Goal: Task Accomplishment & Management: Complete application form

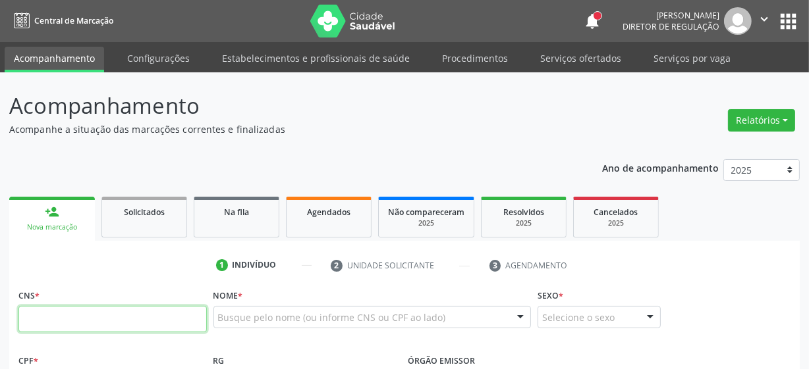
click at [65, 310] on input "text" at bounding box center [112, 319] width 188 height 26
paste input "700 7019 1289 5674"
type input "700 7019 1289 5674"
type input "2[DATE]"
type input "[PERSON_NAME]"
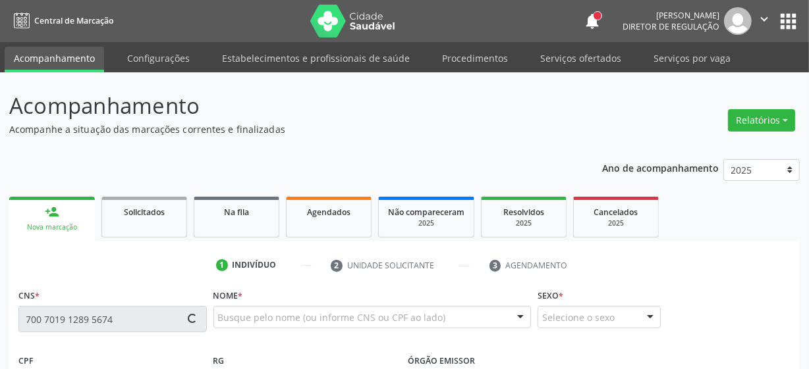
type input "[PHONE_NUMBER]"
type input "71"
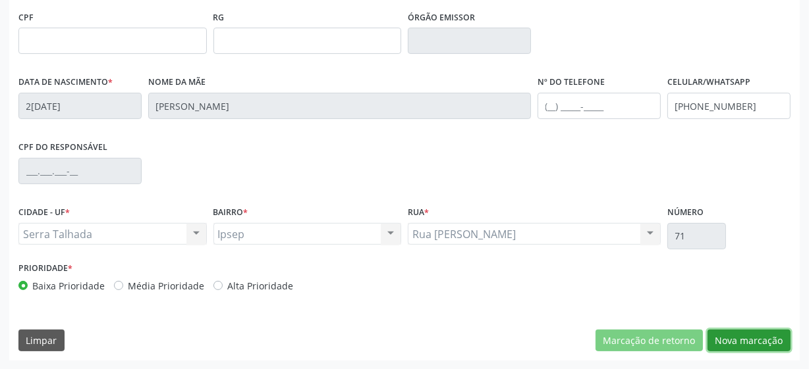
click at [746, 332] on button "Nova marcação" at bounding box center [748, 341] width 83 height 22
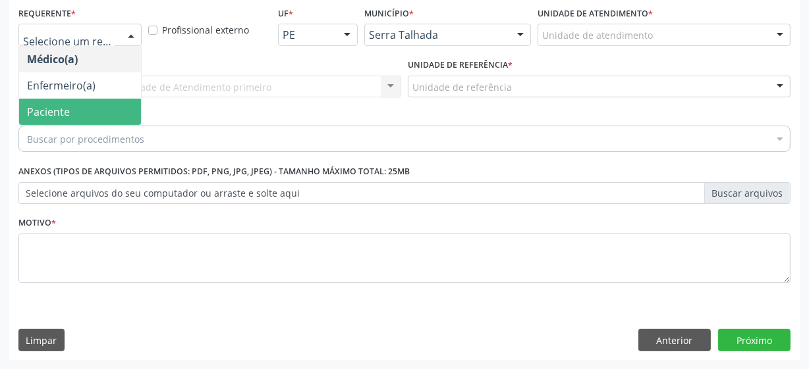
click at [87, 121] on span "Paciente" at bounding box center [80, 112] width 122 height 26
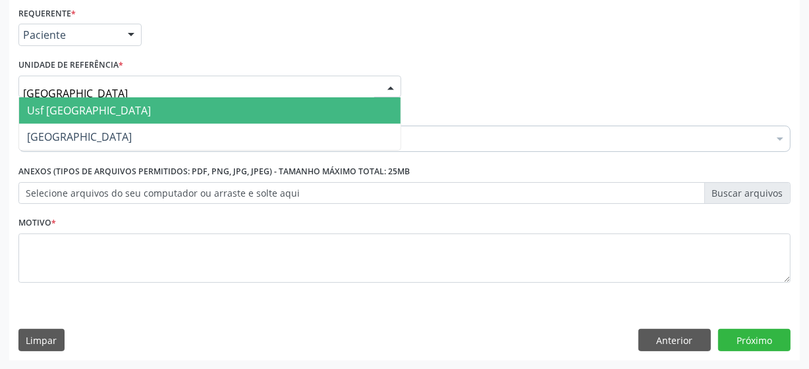
type input "vila bela"
click at [91, 111] on span "Usf [GEOGRAPHIC_DATA]" at bounding box center [209, 110] width 381 height 26
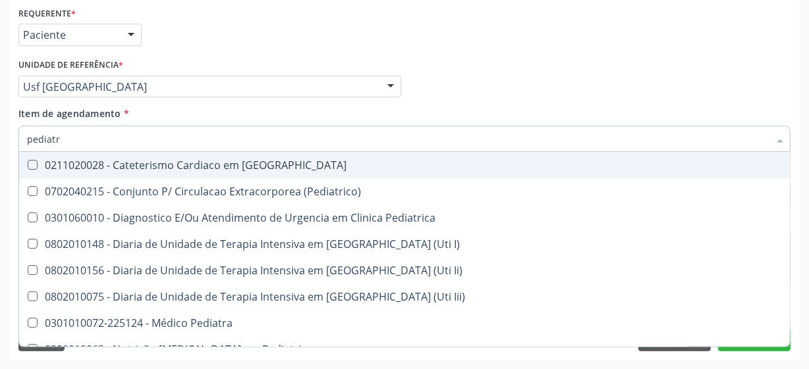
type input "pediatra"
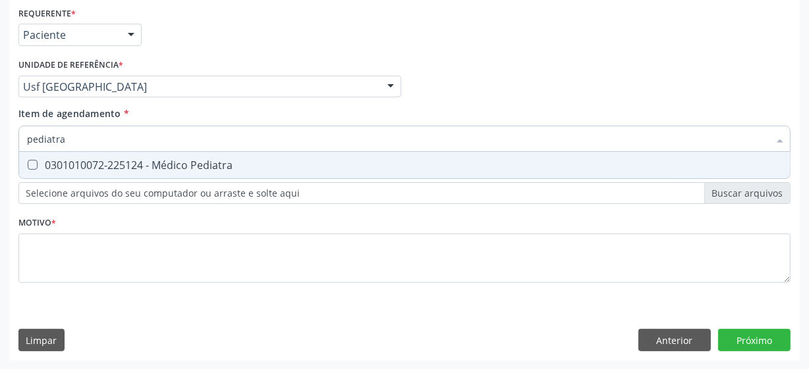
click at [182, 169] on div "0301010072-225124 - Médico Pediatra" at bounding box center [404, 165] width 755 height 11
checkbox Pediatra "true"
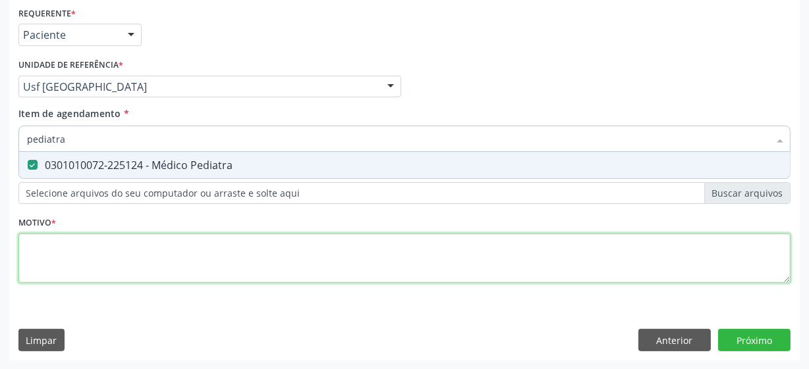
click at [137, 257] on div "Requerente * Paciente Médico(a) Enfermeiro(a) Paciente Nenhum resultado encontr…" at bounding box center [404, 152] width 772 height 298
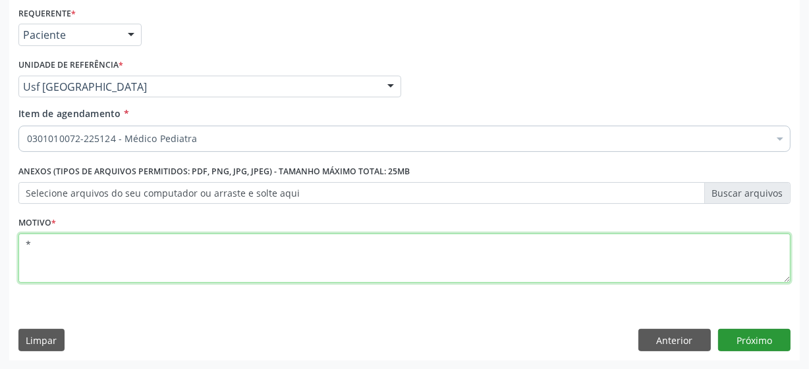
type textarea "*"
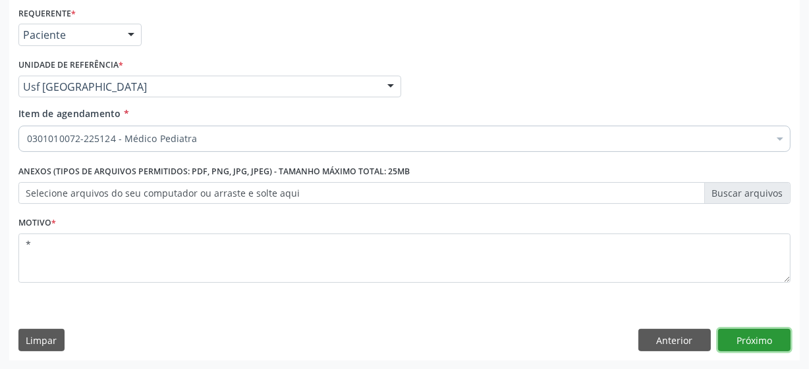
click at [758, 337] on button "Próximo" at bounding box center [754, 340] width 72 height 22
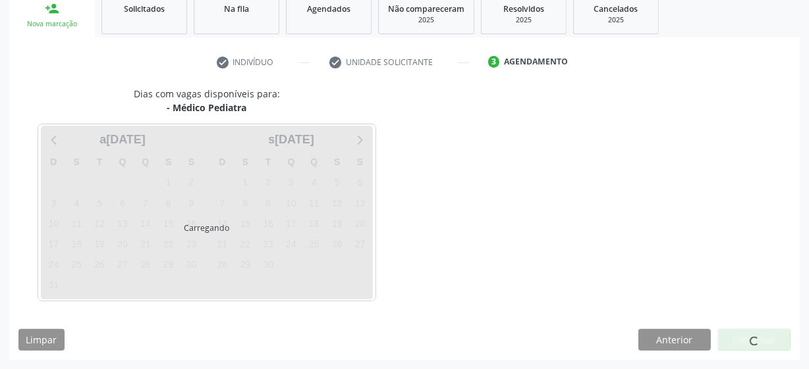
scroll to position [203, 0]
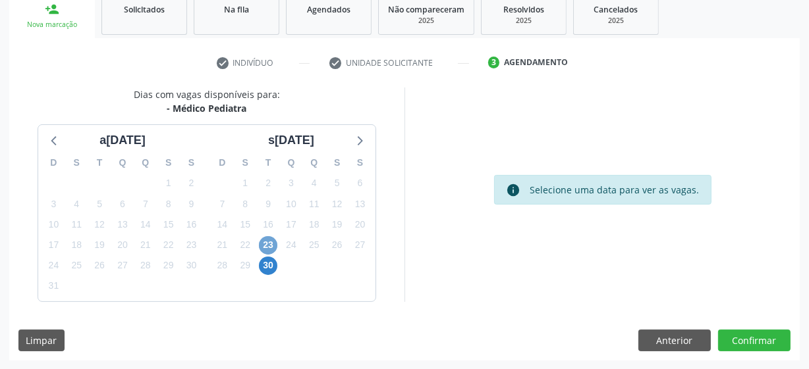
click at [269, 246] on span "23" at bounding box center [268, 245] width 18 height 18
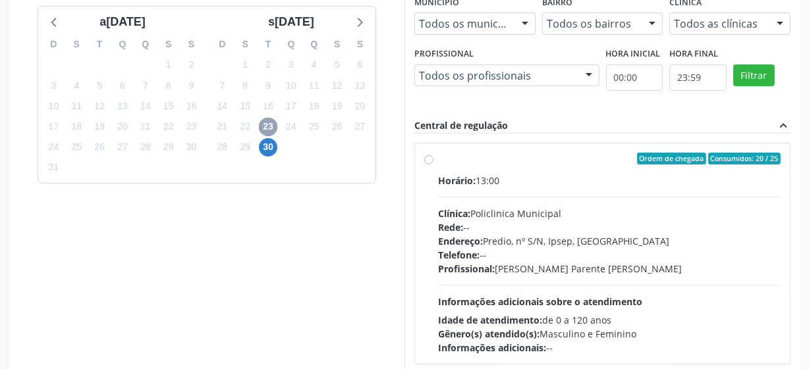
scroll to position [323, 0]
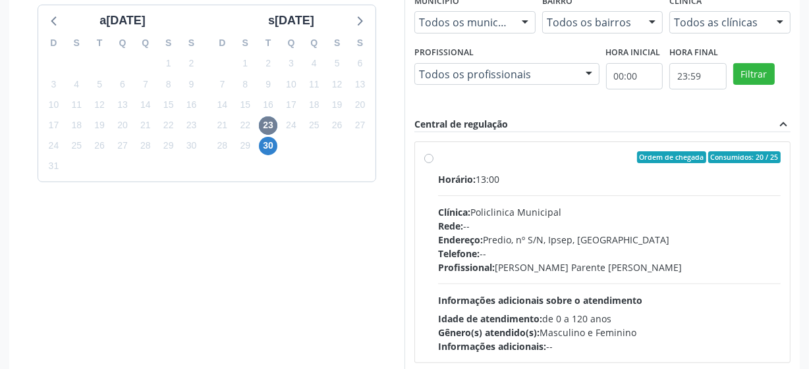
click at [438, 157] on label "Ordem de chegada Consumidos: 20 / 25 Horário: 13:00 Clínica: Policlinica Munici…" at bounding box center [609, 252] width 342 height 202
click at [427, 157] on input "Ordem de chegada Consumidos: 20 / 25 Horário: 13:00 Clínica: Policlinica Munici…" at bounding box center [428, 157] width 9 height 12
radio input "true"
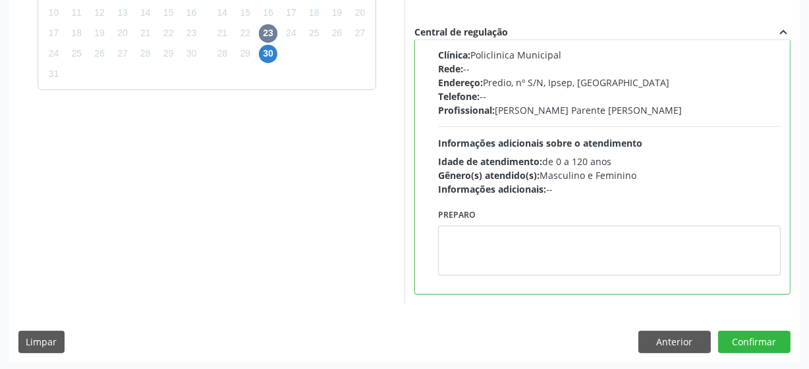
scroll to position [416, 0]
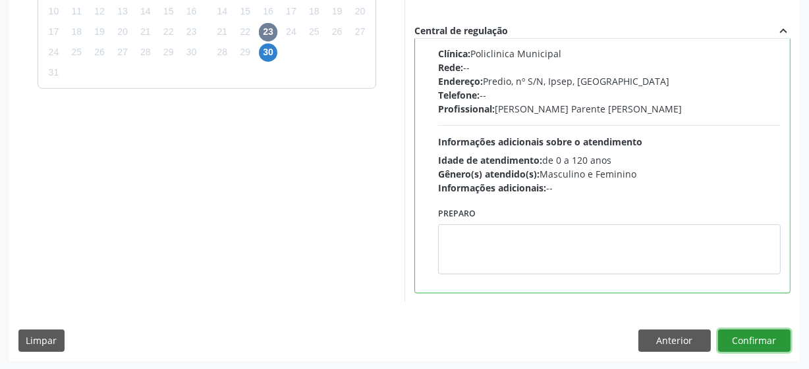
click at [773, 349] on button "Confirmar" at bounding box center [754, 341] width 72 height 22
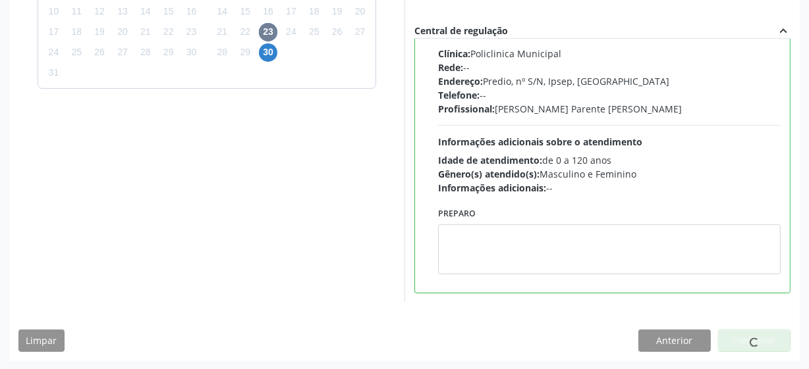
scroll to position [65, 0]
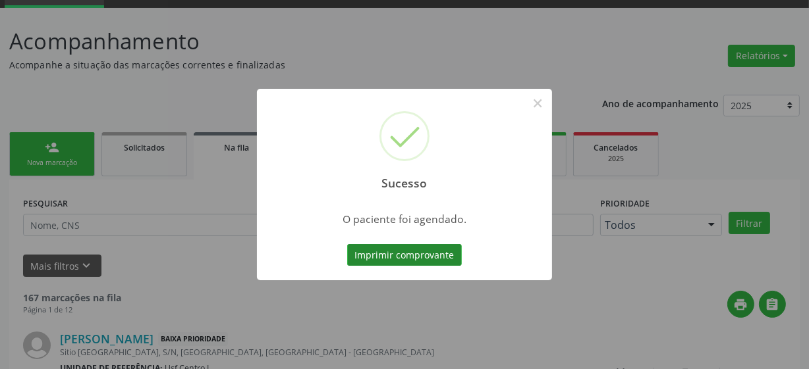
click at [383, 257] on button "Imprimir comprovante" at bounding box center [404, 255] width 115 height 22
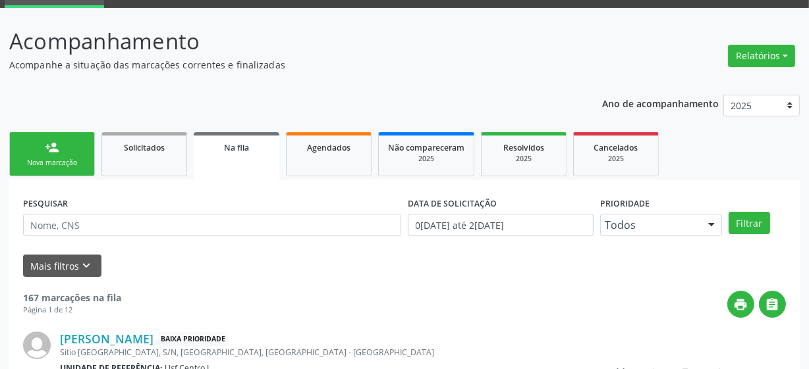
click at [61, 151] on link "person_add Nova marcação" at bounding box center [52, 154] width 86 height 44
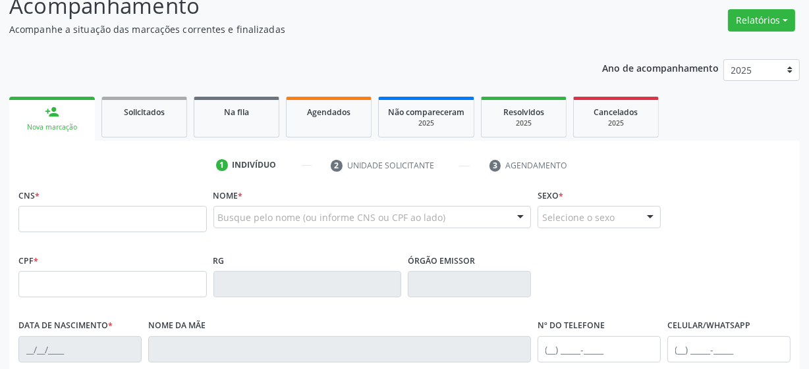
scroll to position [184, 0]
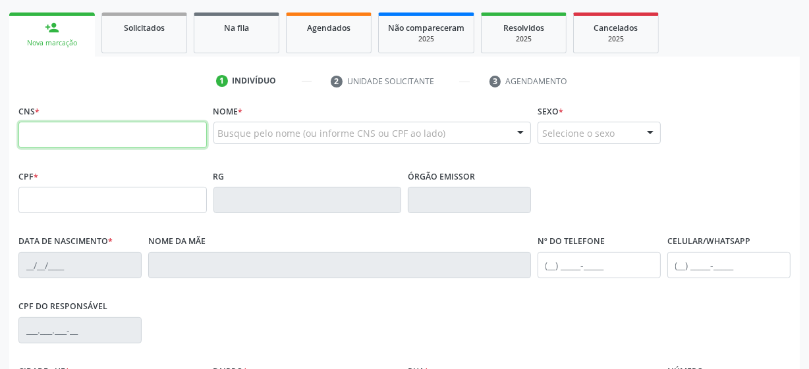
click at [112, 136] on input "text" at bounding box center [112, 135] width 188 height 26
type input "898 0037 2581 0577"
type input "153.277.214-93"
type input "[DATE]"
type input "[PERSON_NAME]"
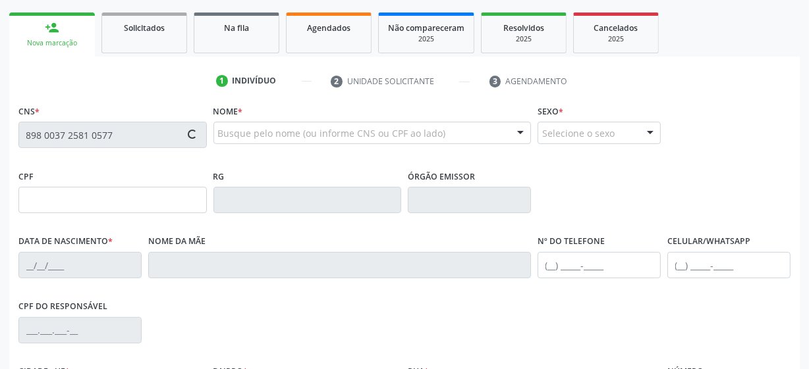
type input "[PHONE_NUMBER]"
type input "963.261.904-87"
type input "S/N"
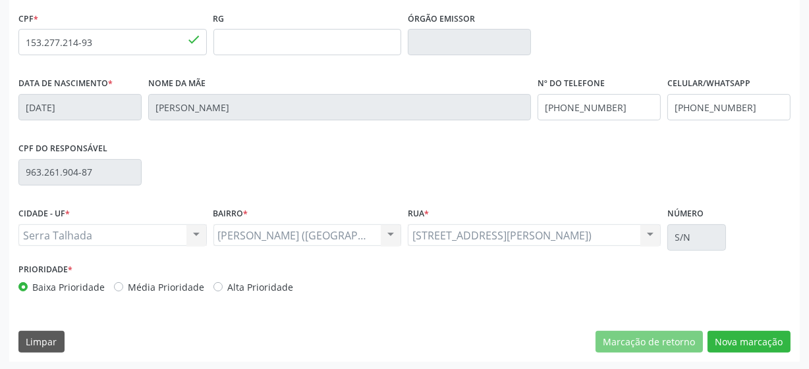
scroll to position [344, 0]
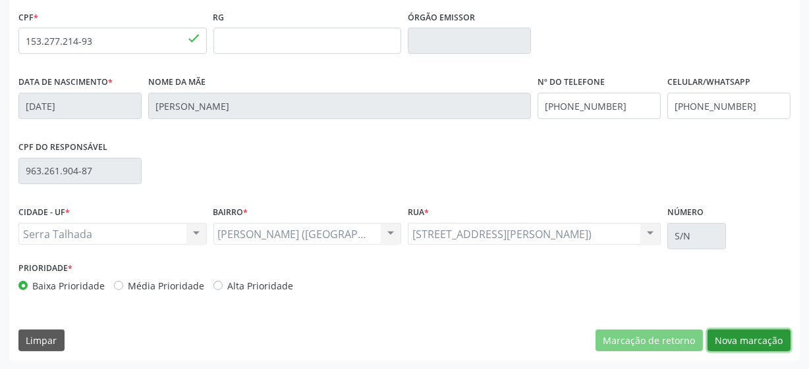
click at [752, 340] on button "Nova marcação" at bounding box center [748, 341] width 83 height 22
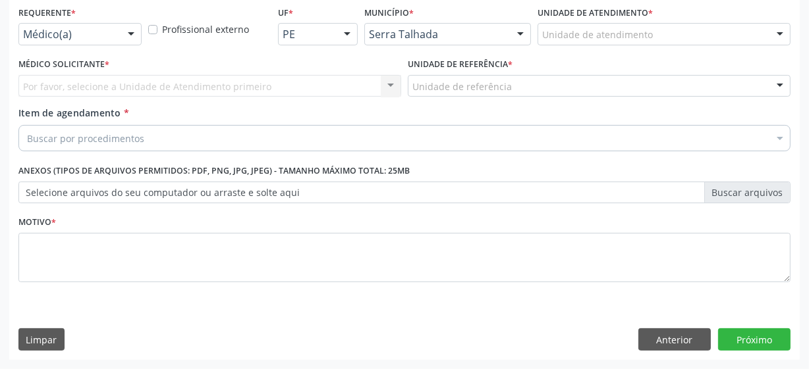
scroll to position [283, 0]
click at [115, 19] on div "Requerente * Médico(a) Médico(a) Enfermeiro(a) Paciente Nenhum resultado encont…" at bounding box center [79, 24] width 123 height 42
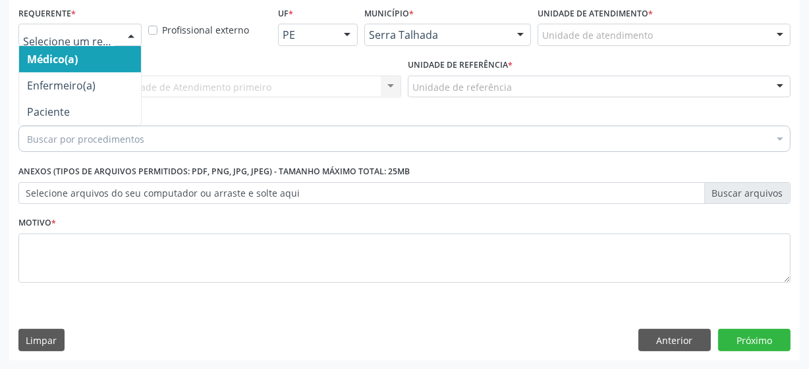
click at [123, 36] on div at bounding box center [131, 35] width 20 height 22
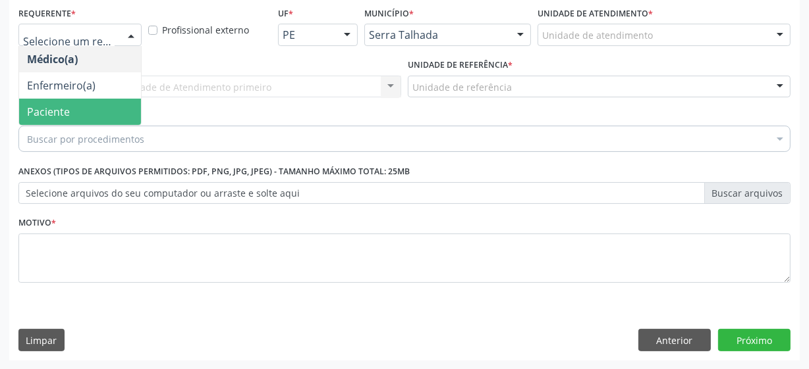
click at [93, 107] on span "Paciente" at bounding box center [80, 112] width 122 height 26
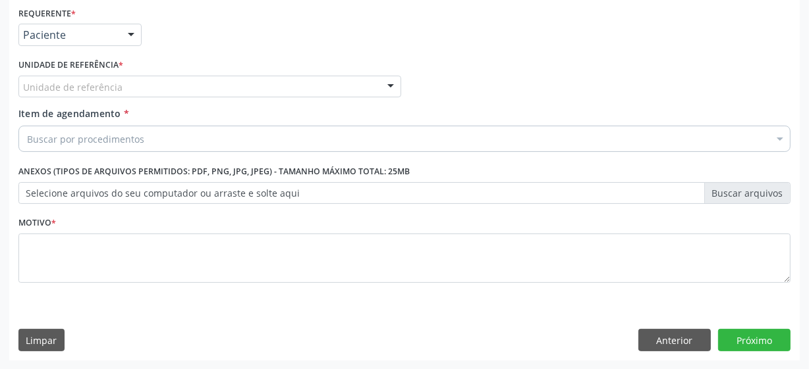
click at [174, 90] on div "Unidade de referência" at bounding box center [209, 87] width 383 height 22
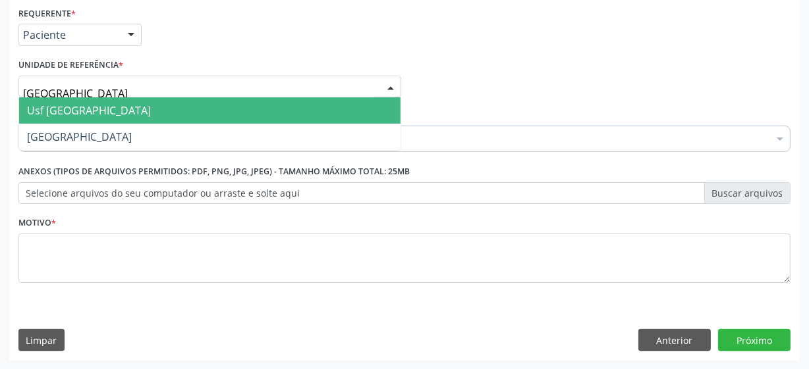
type input "vila bela"
click at [95, 90] on input "vila bela" at bounding box center [198, 93] width 351 height 26
click at [94, 107] on span "Usf [GEOGRAPHIC_DATA]" at bounding box center [209, 110] width 381 height 26
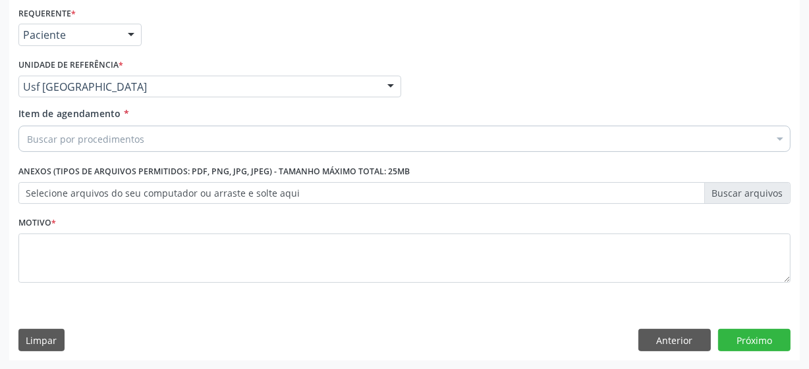
click at [259, 146] on div "Buscar por procedimentos" at bounding box center [404, 139] width 772 height 26
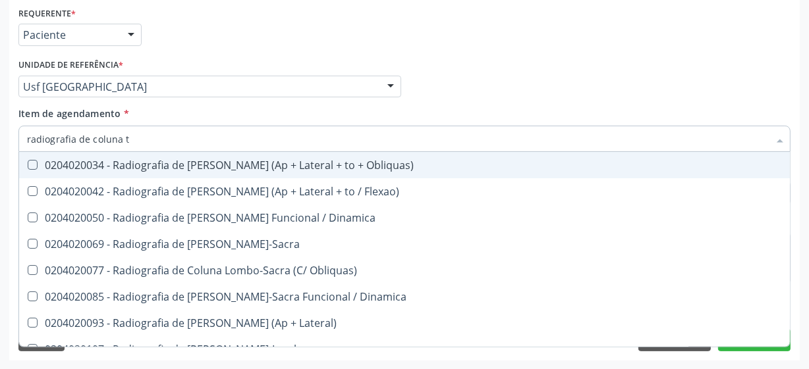
type input "radiografia de coluna to"
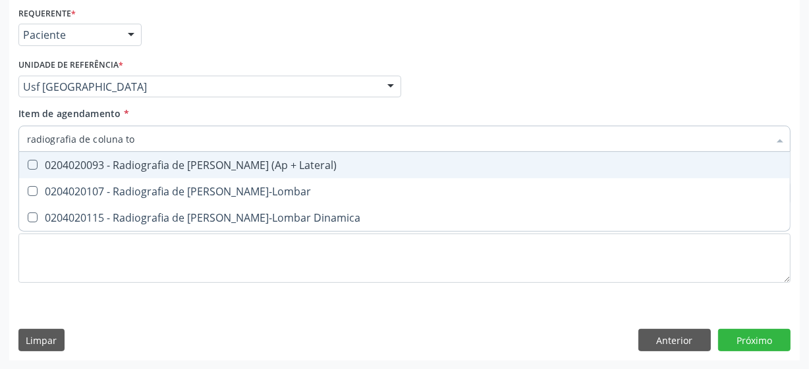
click at [255, 170] on div "0204020093 - Radiografia de [PERSON_NAME] (Ap + Lateral)" at bounding box center [404, 165] width 755 height 11
checkbox Lateral\) "true"
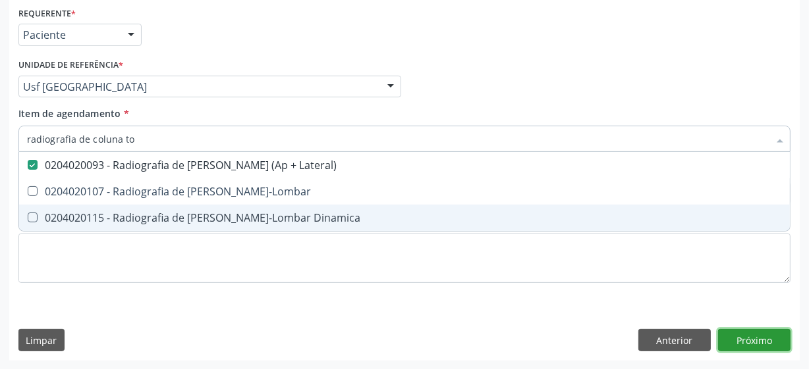
click at [730, 342] on div "Requerente * Paciente Médico(a) Enfermeiro(a) Paciente Nenhum resultado encontr…" at bounding box center [404, 182] width 790 height 358
checkbox Toraco-Lombar "true"
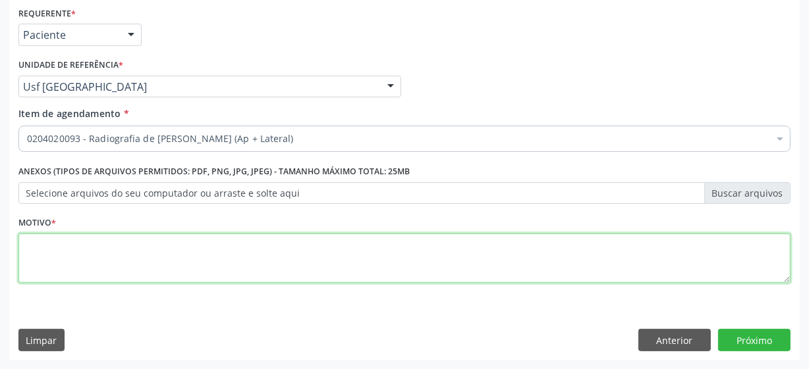
click at [450, 236] on textarea at bounding box center [404, 259] width 772 height 50
type textarea "**"
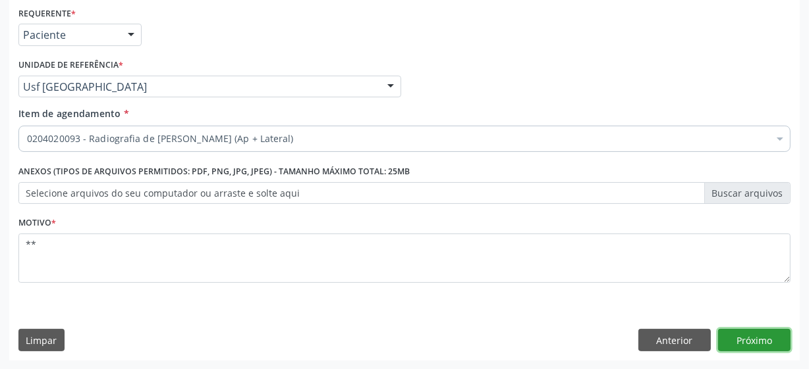
click at [771, 338] on button "Próximo" at bounding box center [754, 340] width 72 height 22
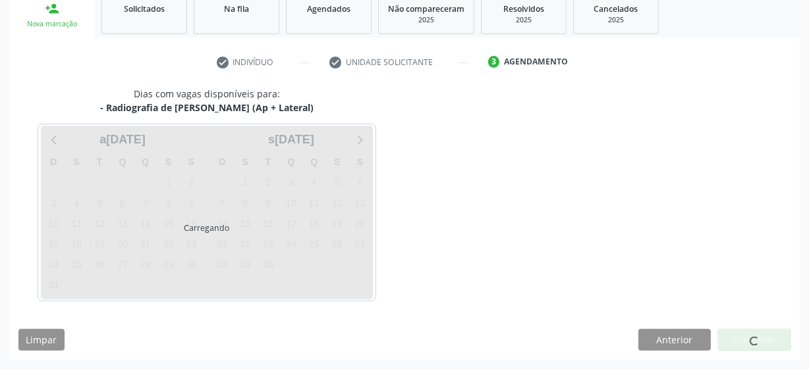
scroll to position [203, 0]
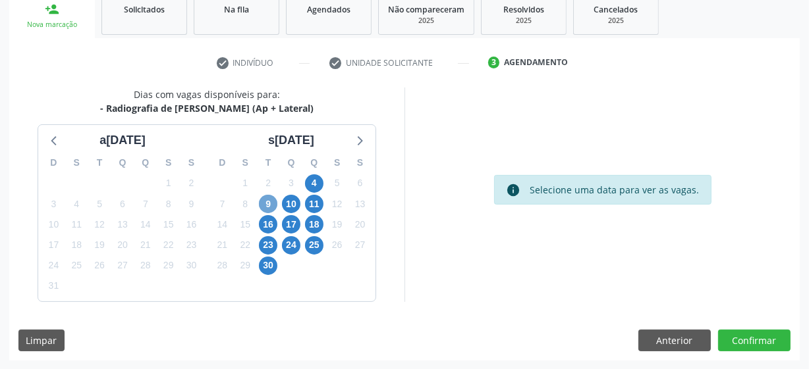
click at [263, 199] on span "9" at bounding box center [268, 204] width 18 height 18
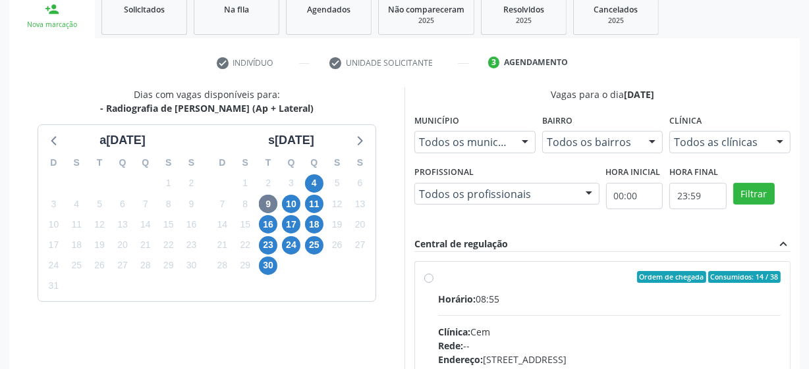
click at [438, 276] on label "Ordem de chegada Consumidos: 14 / 38 Horário: 08:55 Clínica: Cem Rede: -- Ender…" at bounding box center [609, 372] width 342 height 202
click at [428, 276] on input "Ordem de chegada Consumidos: 14 / 38 Horário: 08:55 Clínica: Cem Rede: -- Ender…" at bounding box center [428, 277] width 9 height 12
radio input "true"
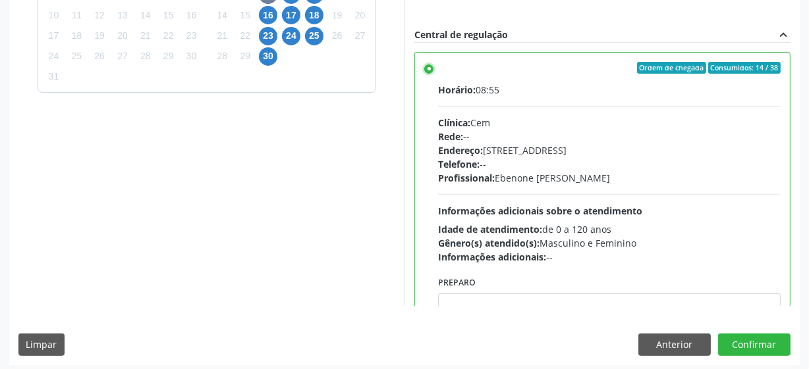
scroll to position [416, 0]
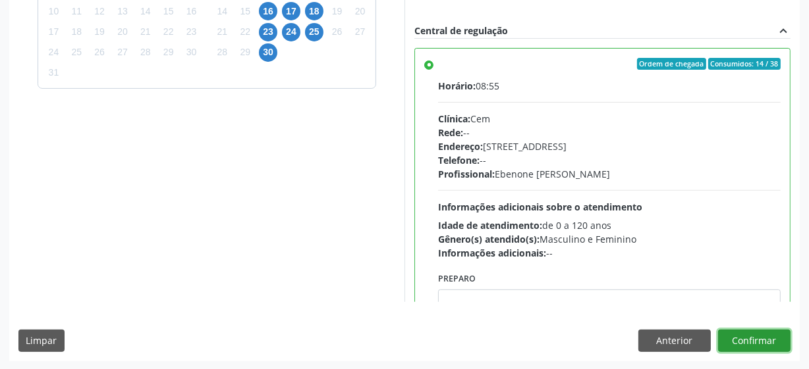
click at [760, 341] on button "Confirmar" at bounding box center [754, 341] width 72 height 22
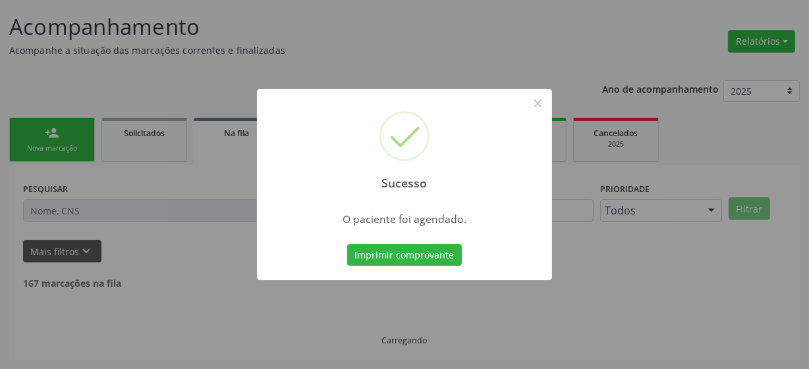
scroll to position [65, 0]
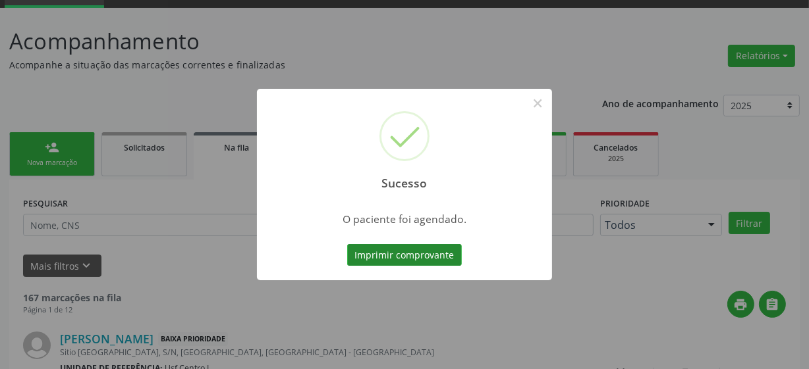
click at [407, 259] on button "Imprimir comprovante" at bounding box center [404, 255] width 115 height 22
